Goal: Task Accomplishment & Management: Complete application form

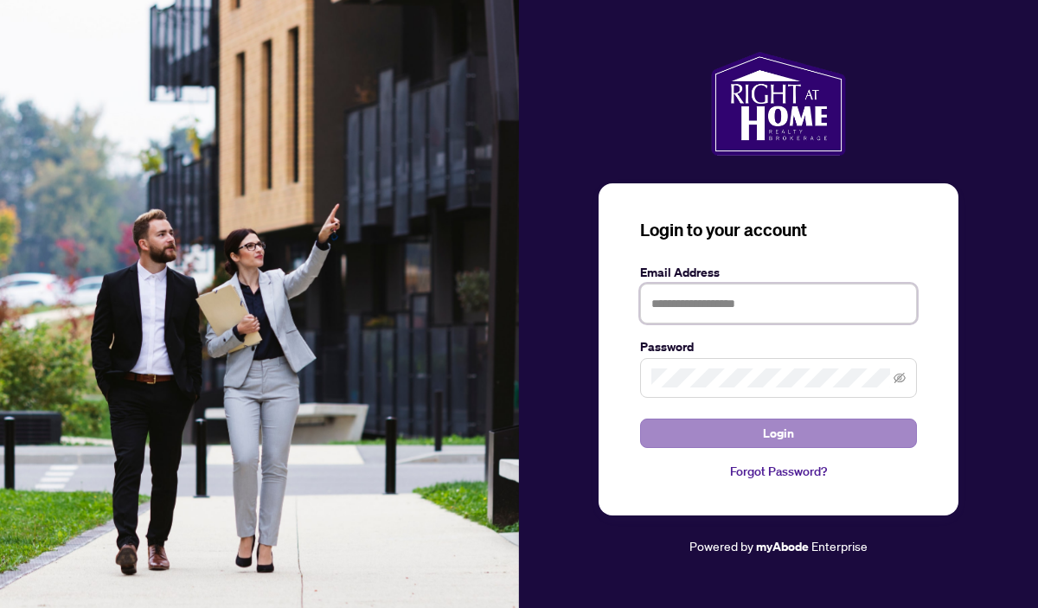
type input "**********"
click at [691, 430] on button "Login" at bounding box center [778, 433] width 277 height 29
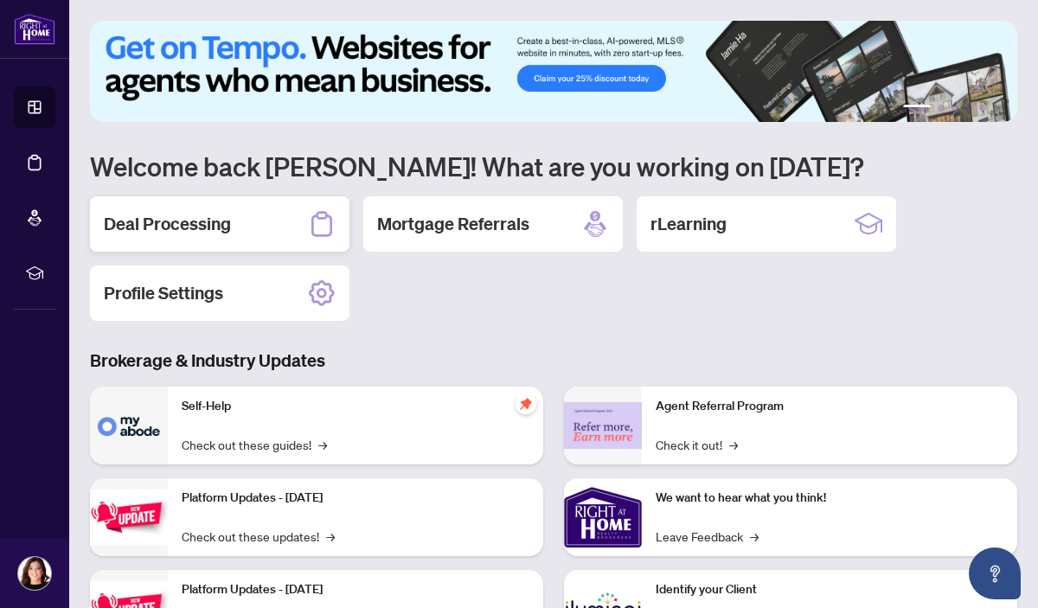
click at [227, 221] on h2 "Deal Processing" at bounding box center [167, 224] width 127 height 24
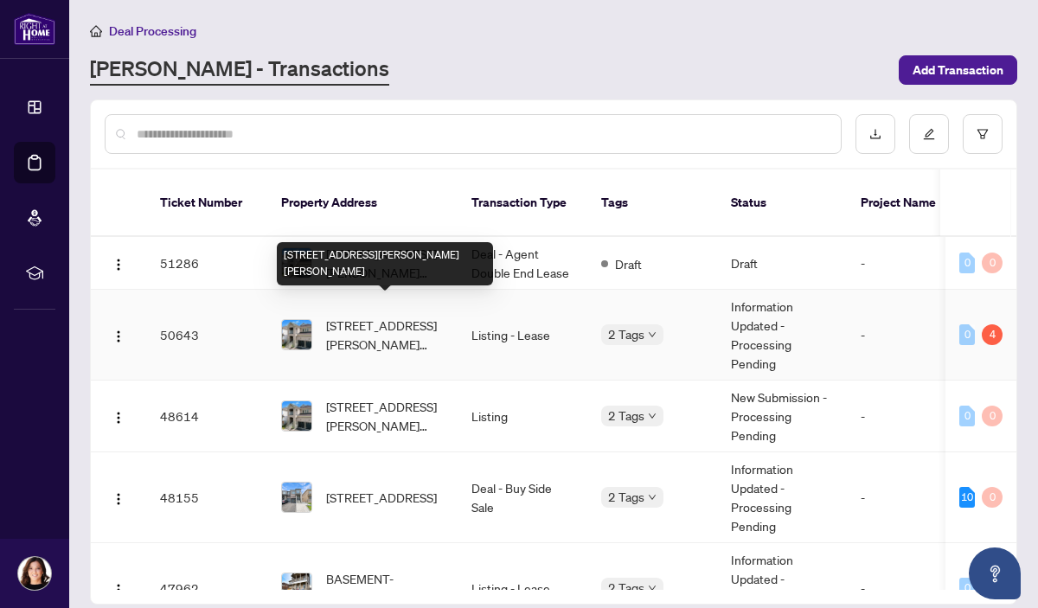
click at [407, 318] on span "[STREET_ADDRESS][PERSON_NAME][PERSON_NAME]" at bounding box center [385, 335] width 118 height 38
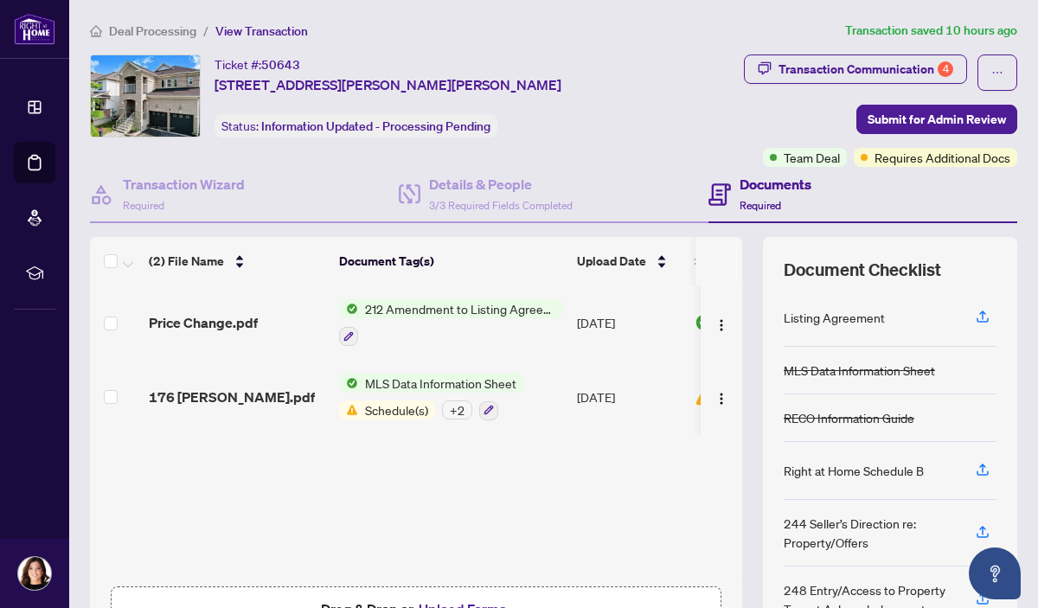
scroll to position [115, 0]
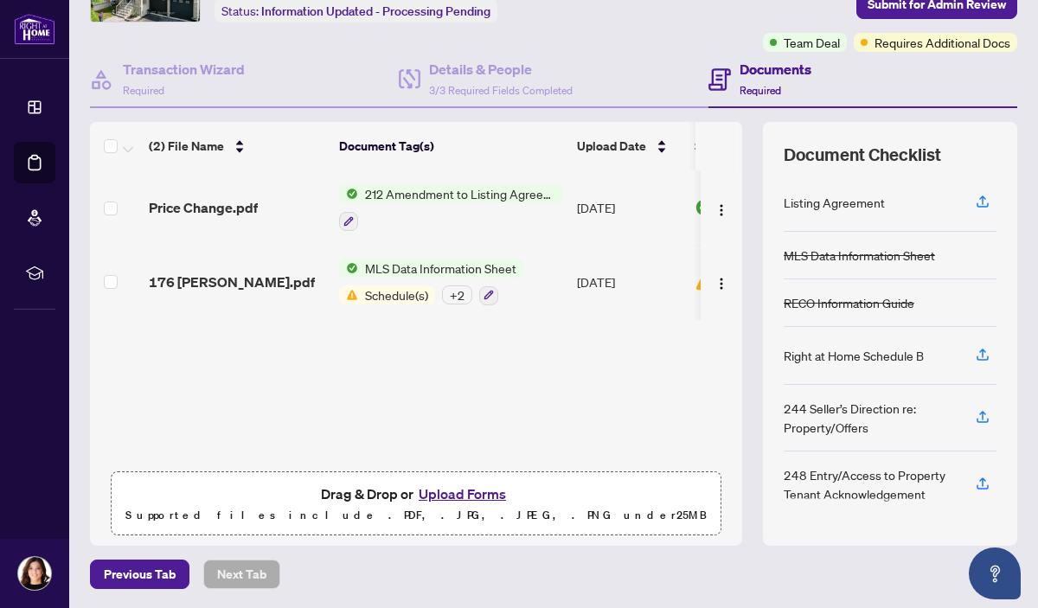
click at [450, 499] on button "Upload Forms" at bounding box center [463, 494] width 98 height 22
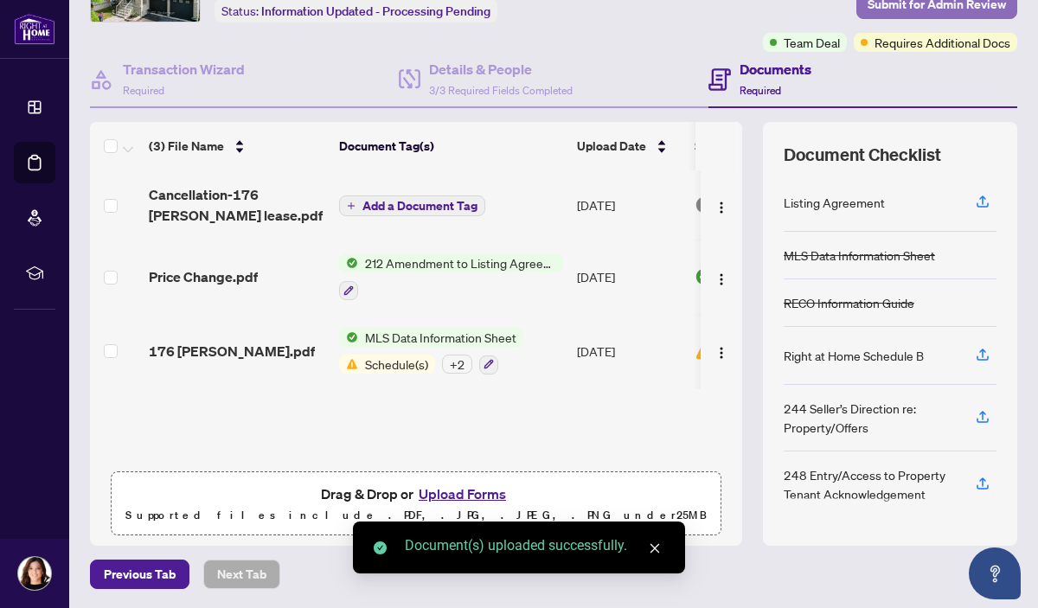
click at [962, 4] on span "Submit for Admin Review" at bounding box center [937, 4] width 138 height 28
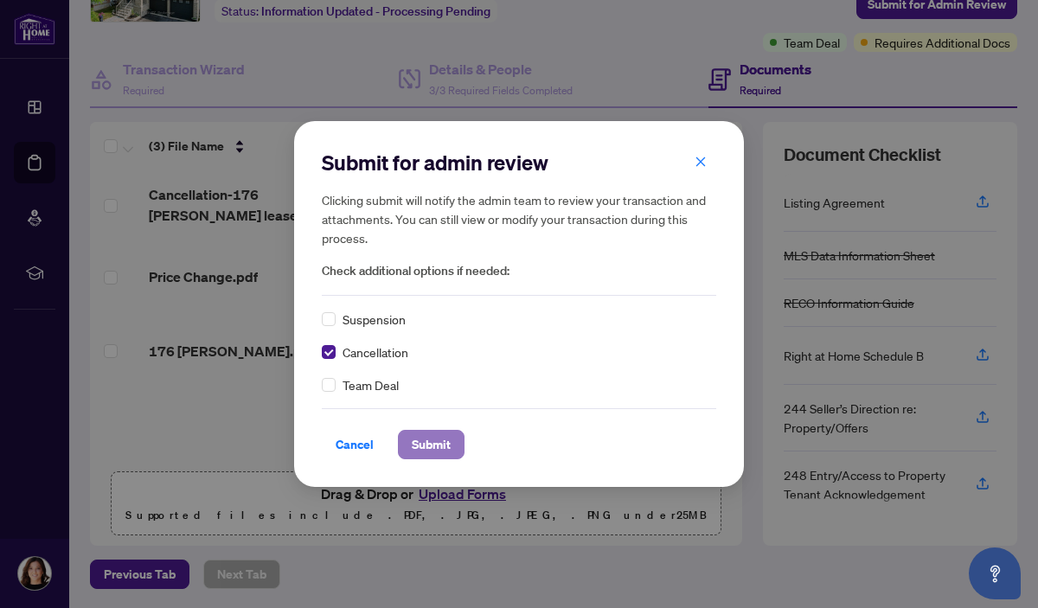
click at [439, 437] on span "Submit" at bounding box center [431, 445] width 39 height 28
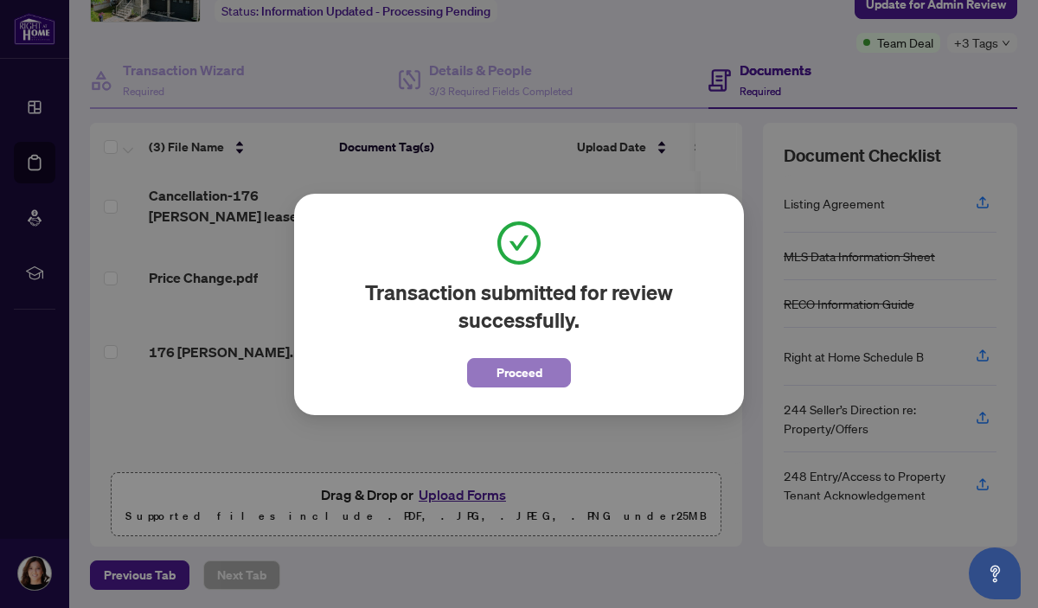
click at [526, 371] on span "Proceed" at bounding box center [520, 373] width 46 height 28
